Goal: Task Accomplishment & Management: Use online tool/utility

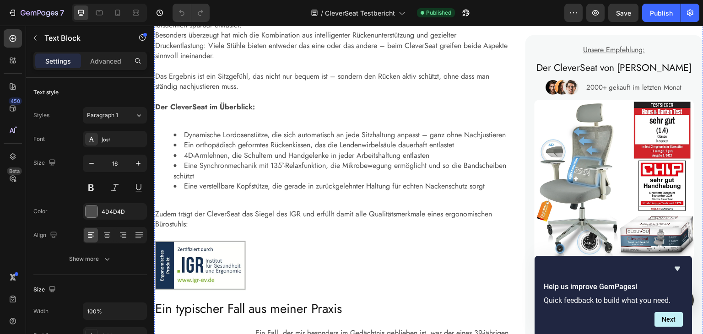
scroll to position [2091, 0]
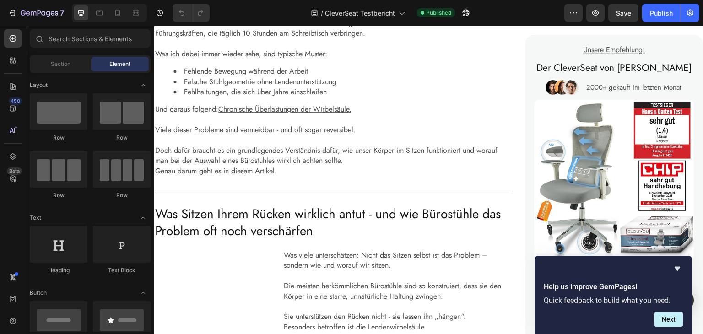
scroll to position [390, 0]
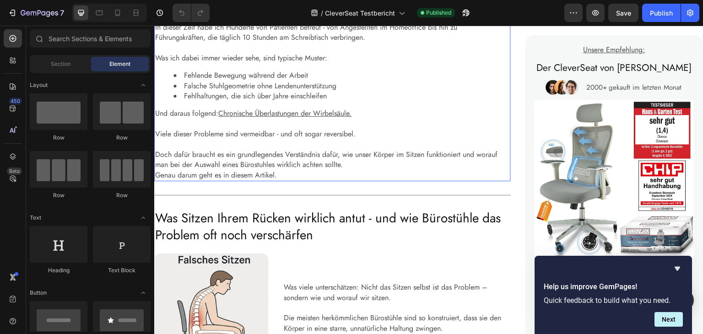
click at [475, 91] on li "Falsche Stuhlgeometrie ohne Lendenunterstützung" at bounding box center [341, 86] width 336 height 10
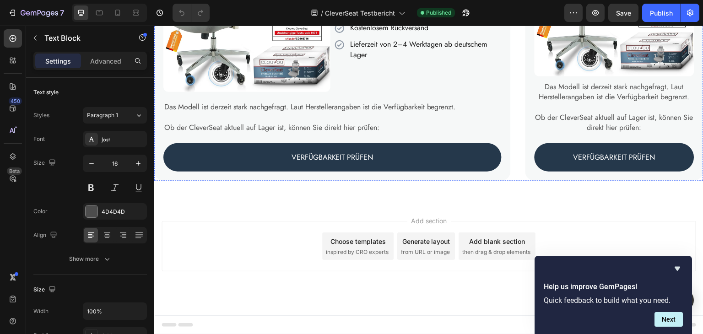
scroll to position [2928, 0]
